Goal: Transaction & Acquisition: Book appointment/travel/reservation

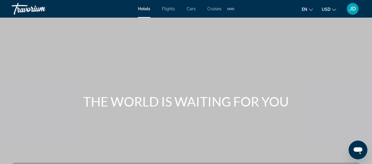
click at [193, 10] on span "Cars" at bounding box center [191, 8] width 9 height 5
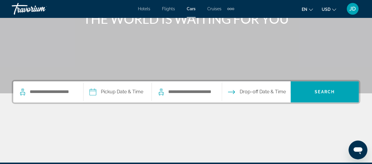
scroll to position [91, 0]
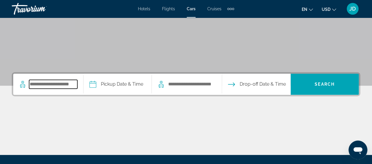
click at [56, 84] on input "Search pickup location" at bounding box center [53, 84] width 48 height 9
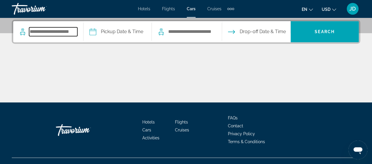
scroll to position [143, 0]
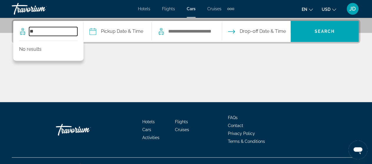
type input "*"
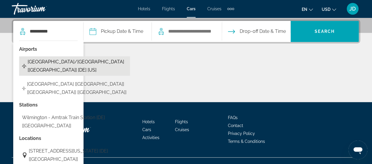
click at [53, 70] on span "[GEOGRAPHIC_DATA]/[GEOGRAPHIC_DATA] [[GEOGRAPHIC_DATA]] [DE] [US]" at bounding box center [77, 66] width 99 height 16
type input "**********"
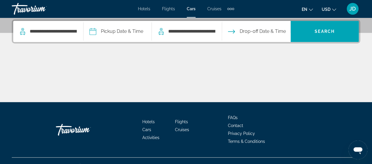
click at [120, 33] on input "Pickup date" at bounding box center [117, 32] width 71 height 23
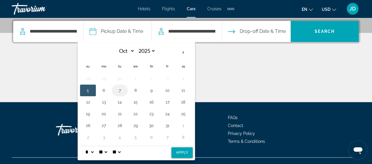
click at [123, 90] on button "7" at bounding box center [119, 90] width 9 height 8
click at [185, 154] on button "Apply" at bounding box center [181, 153] width 21 height 11
type input "**********"
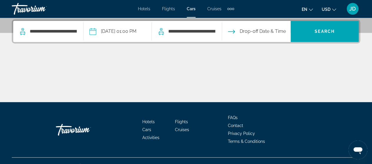
click at [269, 32] on input "Drop-off date" at bounding box center [255, 32] width 71 height 23
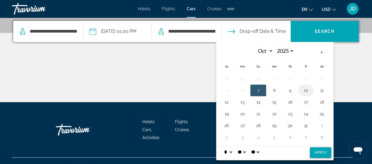
click at [310, 88] on button "10" at bounding box center [305, 90] width 9 height 8
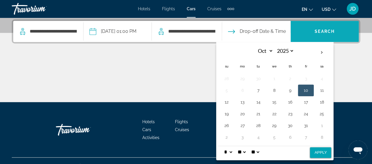
click at [323, 30] on span "Search" at bounding box center [324, 31] width 20 height 5
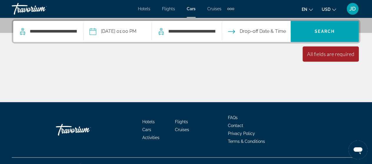
click at [270, 30] on input "Drop-off date" at bounding box center [255, 32] width 71 height 23
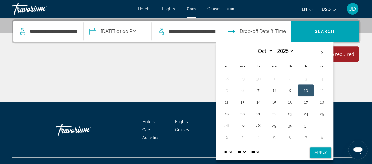
click at [310, 88] on button "10" at bounding box center [305, 90] width 9 height 8
drag, startPoint x: 328, startPoint y: 154, endPoint x: 331, endPoint y: 151, distance: 3.5
click at [331, 151] on button "Apply" at bounding box center [320, 153] width 21 height 11
type input "**********"
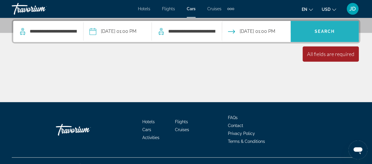
click at [327, 27] on span "Search" at bounding box center [324, 31] width 68 height 14
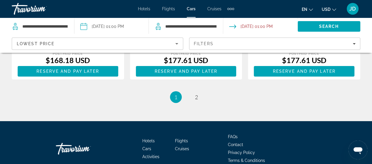
scroll to position [920, 0]
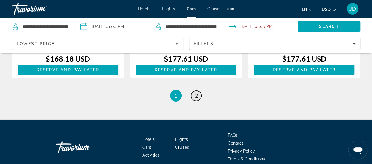
click at [196, 99] on span "2" at bounding box center [196, 96] width 3 height 6
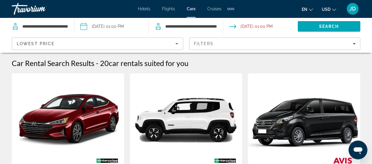
click at [216, 7] on span "Cruises" at bounding box center [214, 8] width 14 height 5
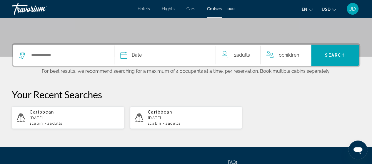
scroll to position [123, 0]
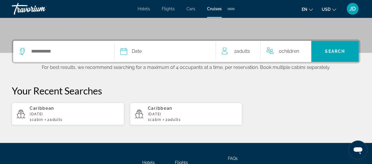
click at [45, 116] on div "Caribbean [DATE] 1 cabin 2 Adult Adults" at bounding box center [75, 114] width 90 height 16
type input "*********"
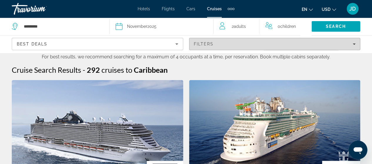
click at [354, 44] on icon "Filters" at bounding box center [353, 43] width 3 height 1
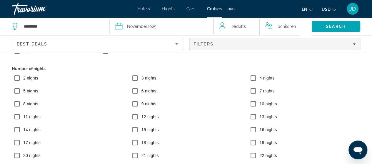
scroll to position [52, 0]
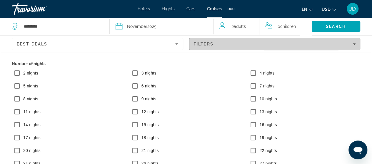
click at [354, 45] on icon "Filters" at bounding box center [353, 44] width 3 height 3
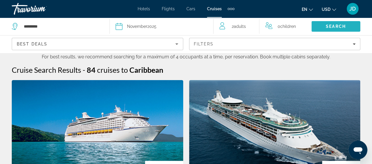
click at [339, 27] on span "Search" at bounding box center [336, 26] width 20 height 5
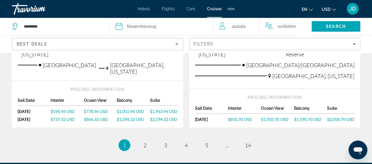
scroll to position [742, 0]
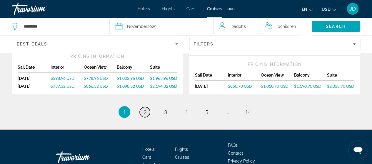
click at [143, 109] on span "2" at bounding box center [144, 112] width 3 height 6
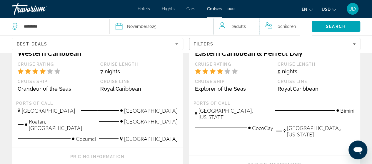
scroll to position [763, 0]
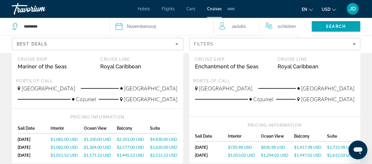
scroll to position [432, 0]
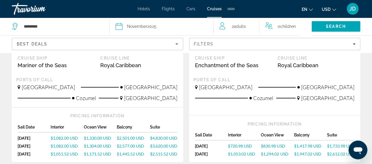
drag, startPoint x: 374, startPoint y: 88, endPoint x: 264, endPoint y: 76, distance: 110.9
click at [264, 77] on div "Ports of call" at bounding box center [274, 79] width 163 height 5
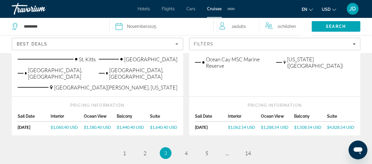
scroll to position [750, 0]
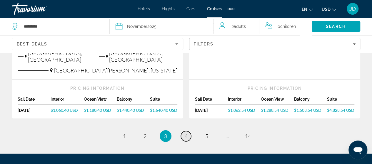
click at [186, 133] on span "4" at bounding box center [186, 136] width 3 height 6
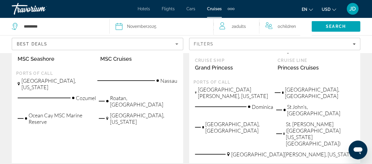
scroll to position [737, 0]
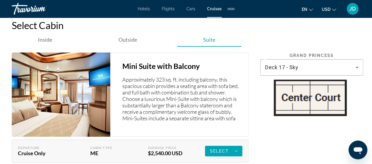
scroll to position [1030, 0]
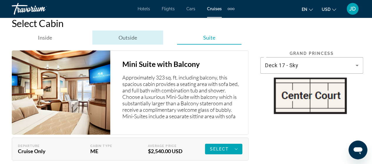
click at [129, 40] on span "Outside" at bounding box center [127, 37] width 19 height 6
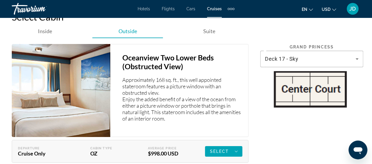
scroll to position [1040, 0]
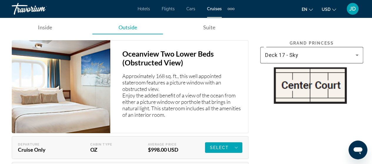
click at [358, 55] on icon "Main content" at bounding box center [356, 55] width 7 height 7
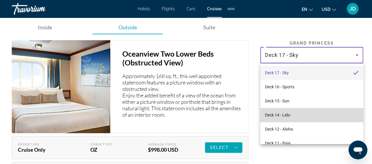
drag, startPoint x: 361, startPoint y: 93, endPoint x: 344, endPoint y: 111, distance: 25.4
click at [344, 111] on mat-option "Deck 14 - Lido" at bounding box center [311, 115] width 103 height 14
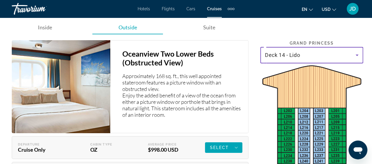
click at [358, 55] on icon "Main content" at bounding box center [356, 55] width 7 height 7
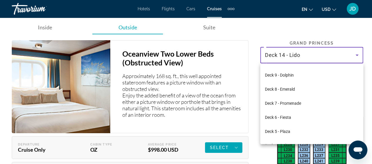
scroll to position [88, 0]
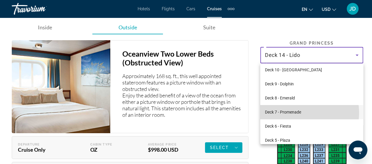
click at [300, 113] on span "Deck 7 - Promenade" at bounding box center [283, 112] width 36 height 7
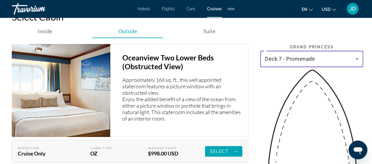
scroll to position [994, 0]
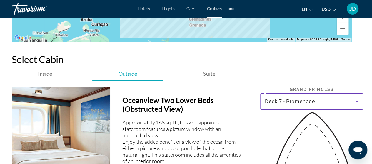
click at [357, 101] on icon "Main content" at bounding box center [356, 101] width 3 height 1
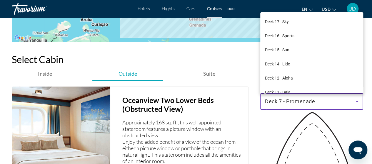
scroll to position [63, 0]
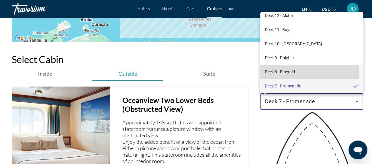
click at [287, 72] on span "Deck 8 - Emerald" at bounding box center [280, 71] width 30 height 7
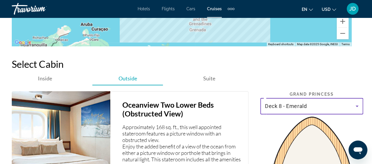
scroll to position [991, 0]
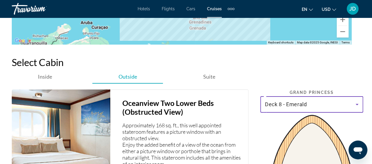
click at [357, 105] on icon "Main content" at bounding box center [356, 104] width 7 height 7
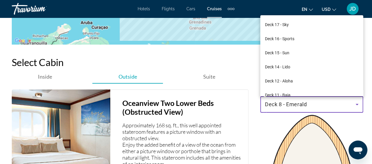
scroll to position [48, 0]
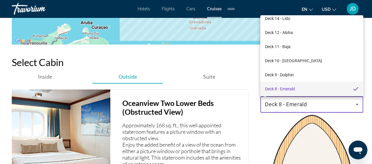
drag, startPoint x: 294, startPoint y: 73, endPoint x: 349, endPoint y: 124, distance: 74.9
click at [349, 124] on div at bounding box center [186, 82] width 372 height 164
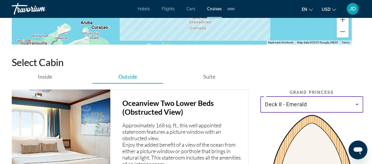
click at [356, 104] on icon "Main content" at bounding box center [356, 104] width 3 height 1
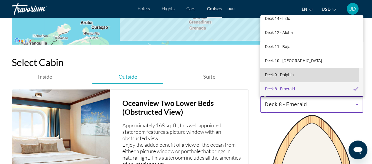
click at [286, 75] on span "Deck 9 - Dolphin" at bounding box center [279, 74] width 29 height 7
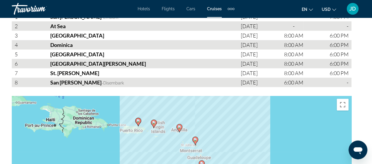
scroll to position [796, 0]
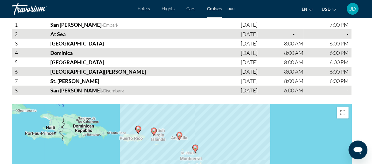
click at [169, 10] on span "Flights" at bounding box center [168, 8] width 13 height 5
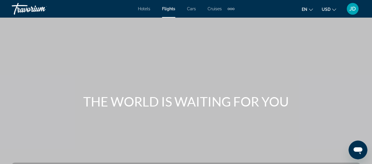
click at [39, 8] on div "Travorium" at bounding box center [41, 8] width 59 height 15
